Goal: Task Accomplishment & Management: Use online tool/utility

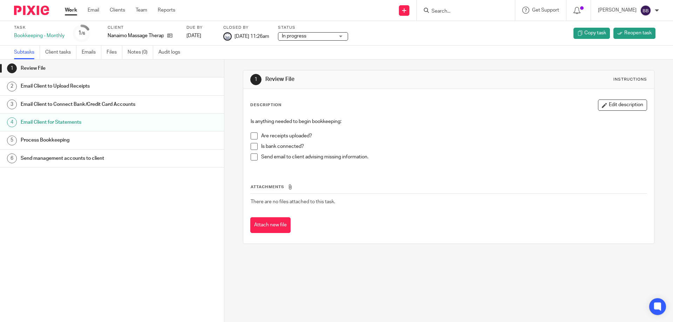
click at [71, 10] on link "Work" at bounding box center [71, 10] width 12 height 7
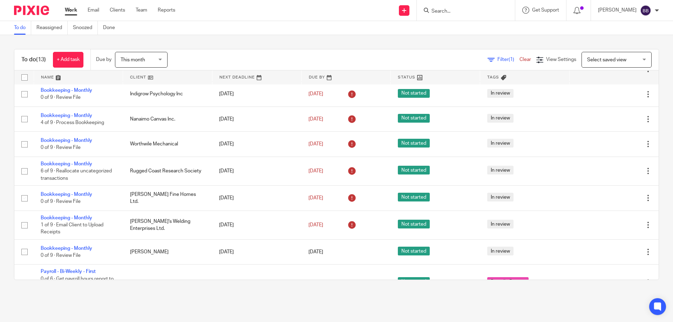
scroll to position [186, 0]
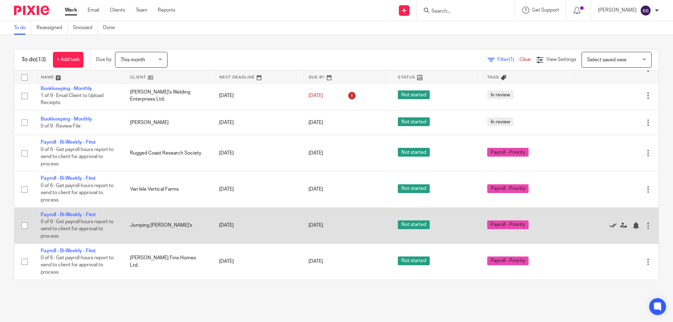
click at [609, 224] on icon at bounding box center [612, 225] width 7 height 7
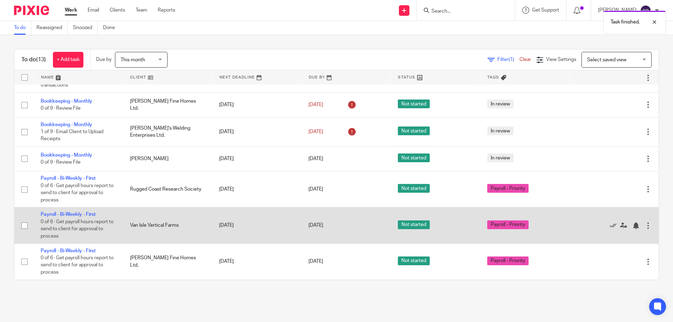
scroll to position [150, 0]
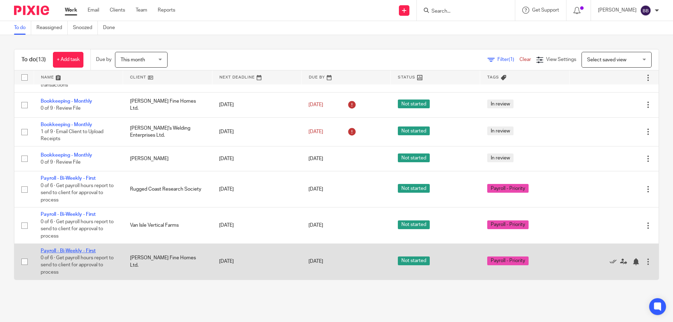
click at [75, 252] on link "Payroll - Bi-Weekly - First" at bounding box center [68, 250] width 55 height 5
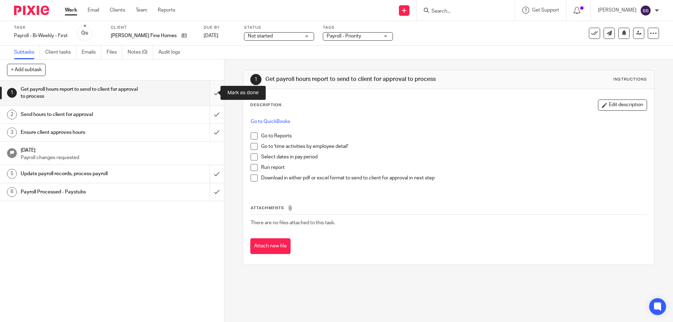
click at [210, 91] on input "submit" at bounding box center [112, 93] width 224 height 25
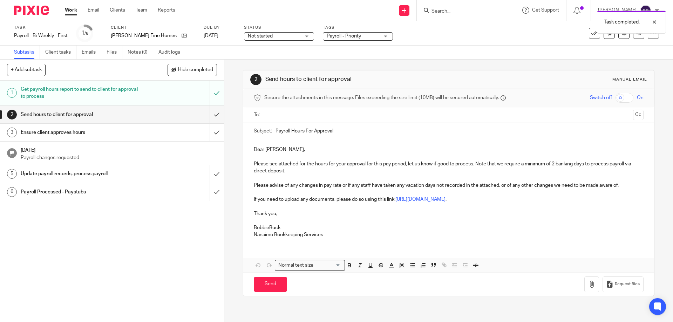
click at [275, 115] on input "text" at bounding box center [448, 115] width 363 height 8
click at [633, 114] on button "Cc" at bounding box center [638, 115] width 11 height 11
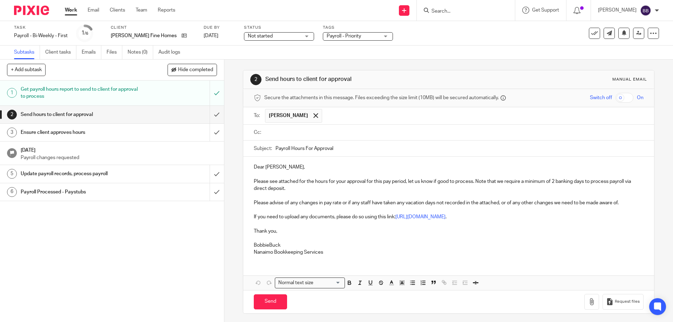
click at [274, 135] on input "text" at bounding box center [454, 133] width 374 height 8
click at [263, 168] on p "Dear Avi," at bounding box center [448, 168] width 389 height 7
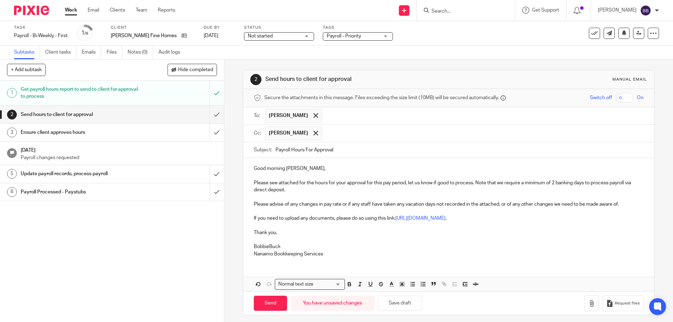
click at [296, 182] on p "Please see attached for the hours for your approval for this pay period, let us…" at bounding box center [448, 186] width 389 height 14
click at [287, 190] on p "Please see below for the hours for your approval for this pay period, let us kn…" at bounding box center [448, 186] width 389 height 14
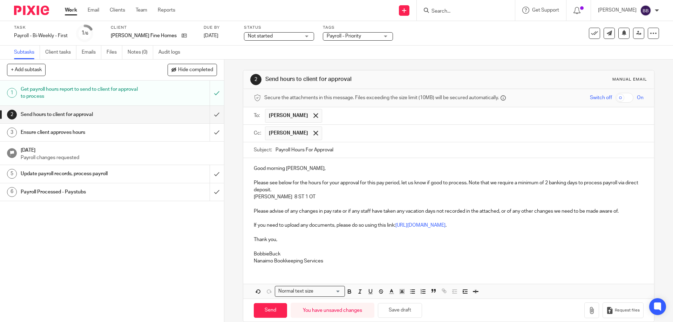
click at [277, 196] on p "Blake 8 ST 1 OT" at bounding box center [448, 196] width 389 height 7
click at [303, 200] on p "Blake 8 ST 1 OT" at bounding box center [448, 196] width 389 height 7
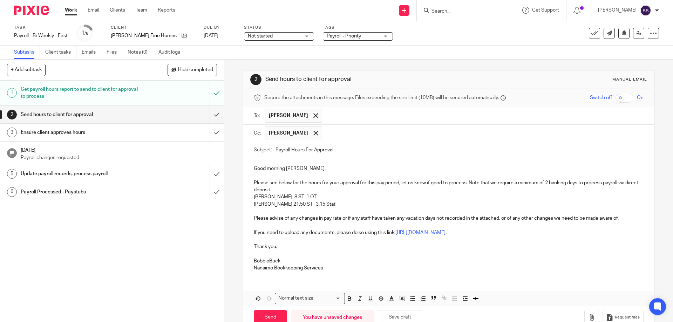
drag, startPoint x: 327, startPoint y: 251, endPoint x: 336, endPoint y: 249, distance: 9.4
click at [327, 251] on p at bounding box center [448, 254] width 389 height 7
click at [269, 196] on p "Blake 8 ST 1 OT" at bounding box center [448, 196] width 389 height 7
click at [289, 196] on p "Blake 8hrs ST 1 OT" at bounding box center [448, 196] width 389 height 7
click at [284, 203] on p "Jennifer 21.50 ST 3.15 Stat" at bounding box center [448, 204] width 389 height 7
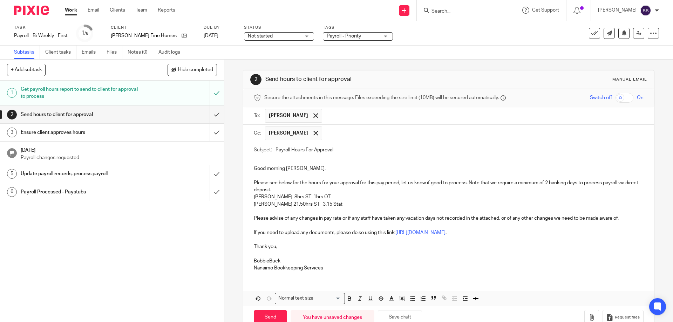
click at [312, 205] on p "Jennifer 21.50hrs ST 3.15 Stat" at bounding box center [448, 204] width 389 height 7
click at [267, 261] on p "BobbieBuck" at bounding box center [448, 261] width 389 height 7
click at [277, 317] on input "Send" at bounding box center [270, 317] width 33 height 15
type input "Sent"
